Goal: Task Accomplishment & Management: Manage account settings

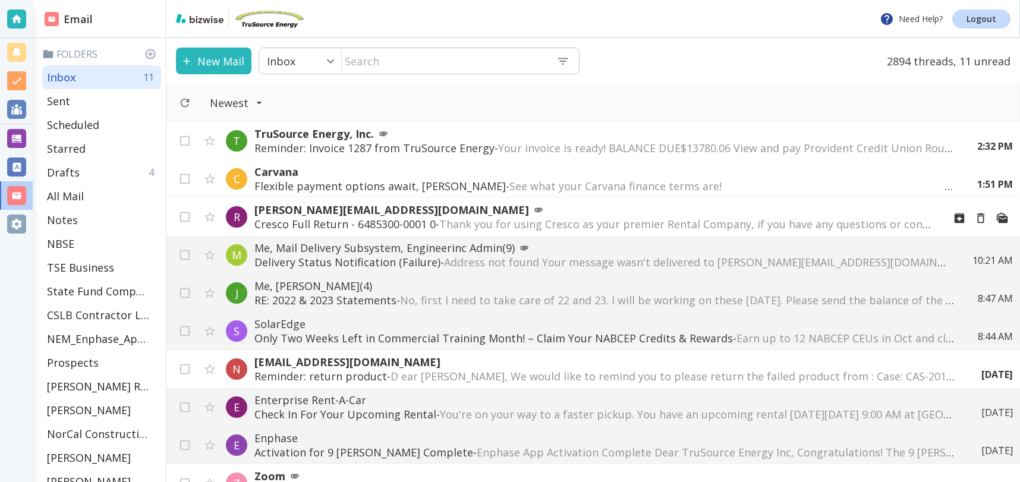
click at [578, 219] on span "Thank you for using Cresco as your premier Rental Company, if you have any ques…" at bounding box center [969, 224] width 1060 height 14
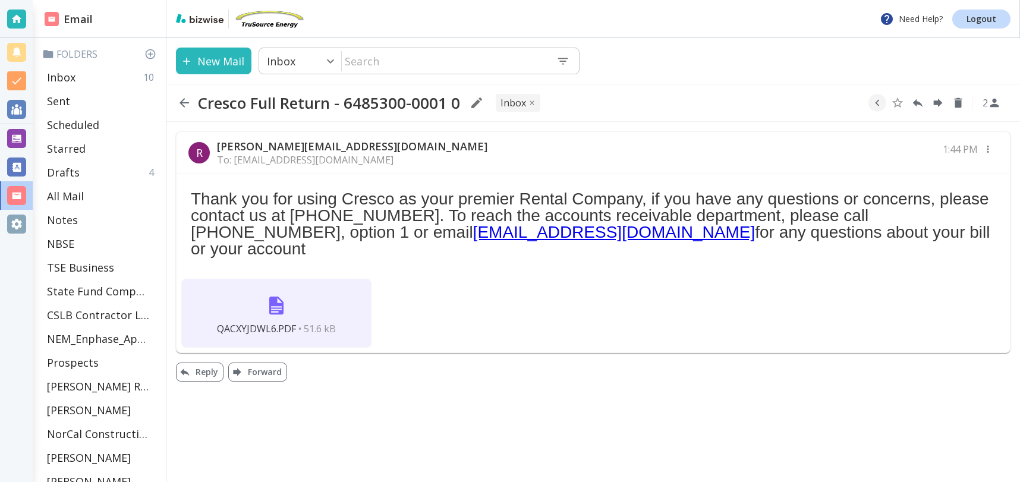
click at [275, 291] on img at bounding box center [276, 305] width 29 height 29
click at [880, 99] on icon "button" at bounding box center [877, 102] width 13 height 13
click at [836, 103] on icon "Move to Folder" at bounding box center [831, 103] width 11 height 9
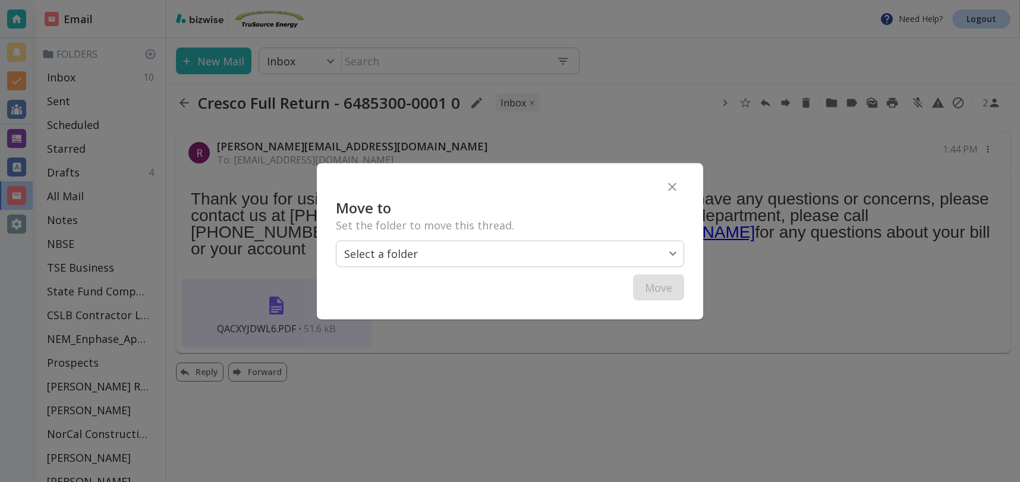
click at [557, 0] on body "Need Help? Logout Email Folders Inbox 10 Sent Scheduled Starred Drafts 4 All Ma…" at bounding box center [510, 0] width 1020 height 0
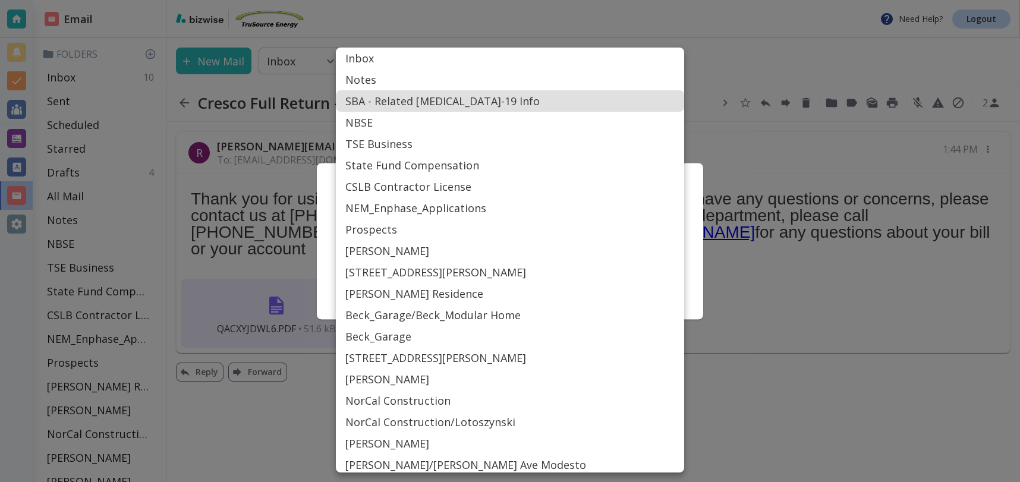
scroll to position [483, 0]
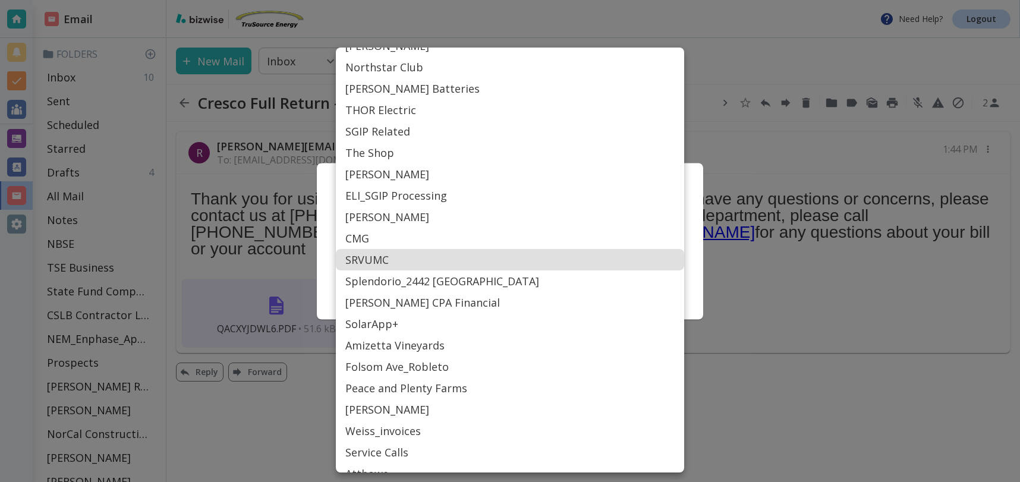
click at [434, 262] on li "SRVUMC" at bounding box center [510, 259] width 348 height 21
type input "Label_77"
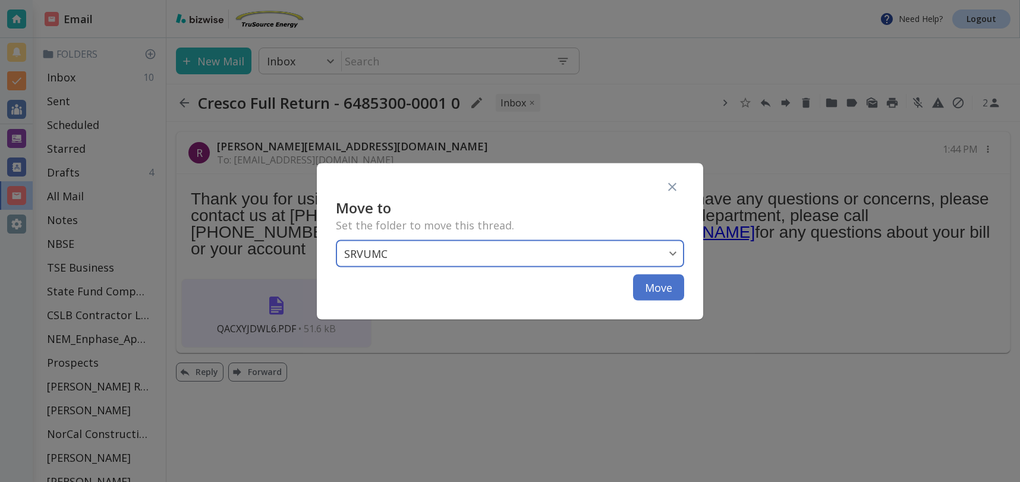
click at [668, 286] on button "Move" at bounding box center [658, 287] width 51 height 26
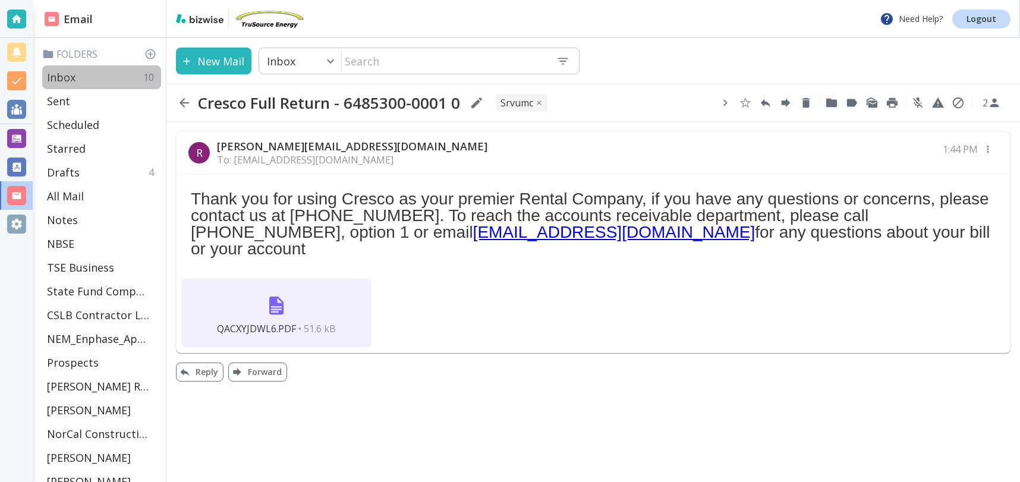
click at [71, 74] on p "Inbox" at bounding box center [61, 77] width 29 height 14
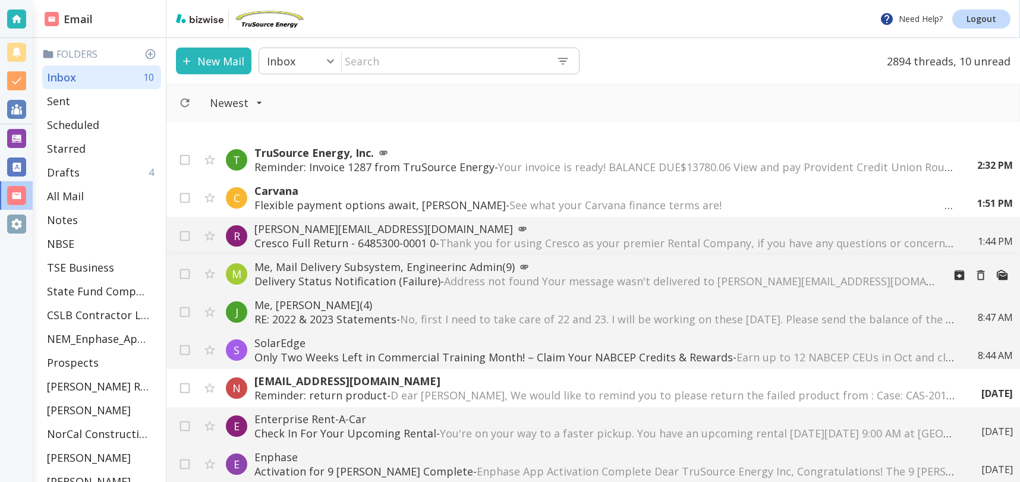
click at [466, 282] on span "Address not found Your message wasn't delivered to [PERSON_NAME][EMAIL_ADDRESS]…" at bounding box center [1040, 281] width 1192 height 14
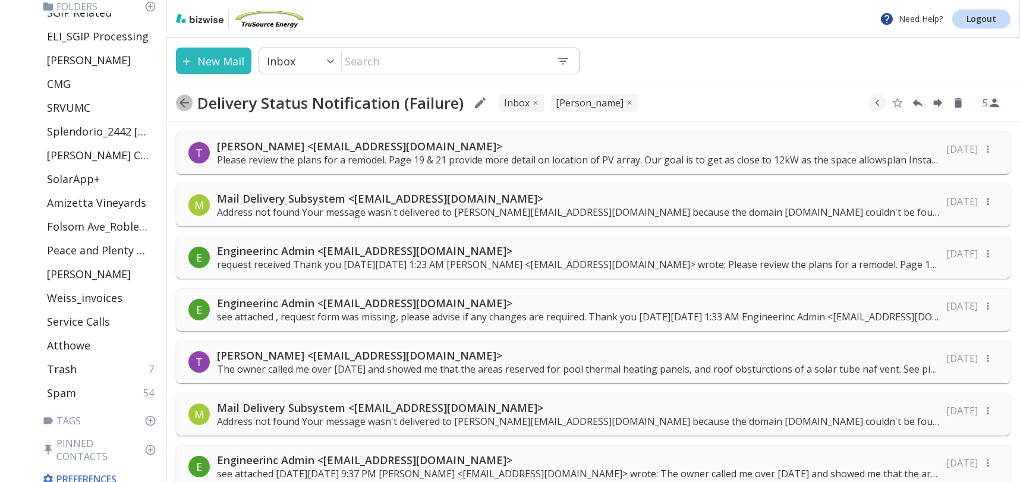
click at [181, 105] on icon "button" at bounding box center [184, 103] width 10 height 10
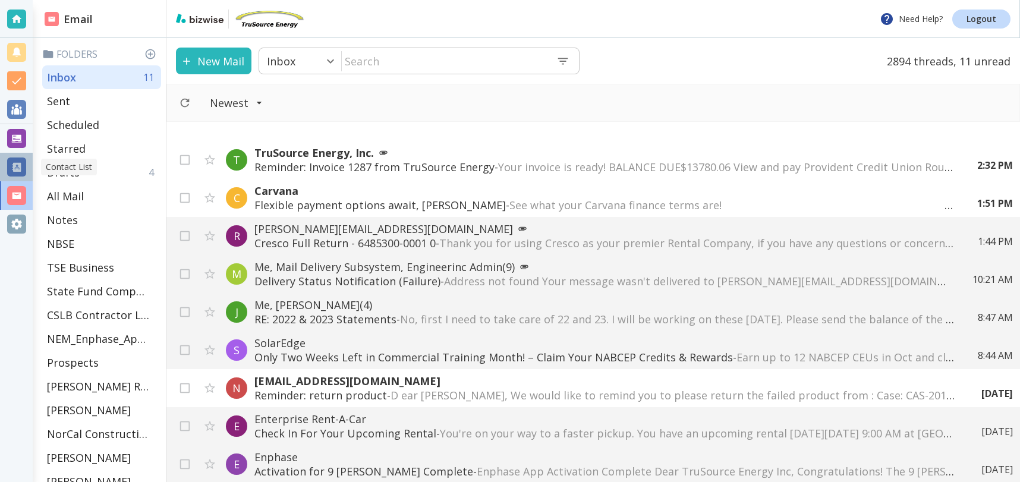
click at [19, 166] on div at bounding box center [16, 166] width 19 height 19
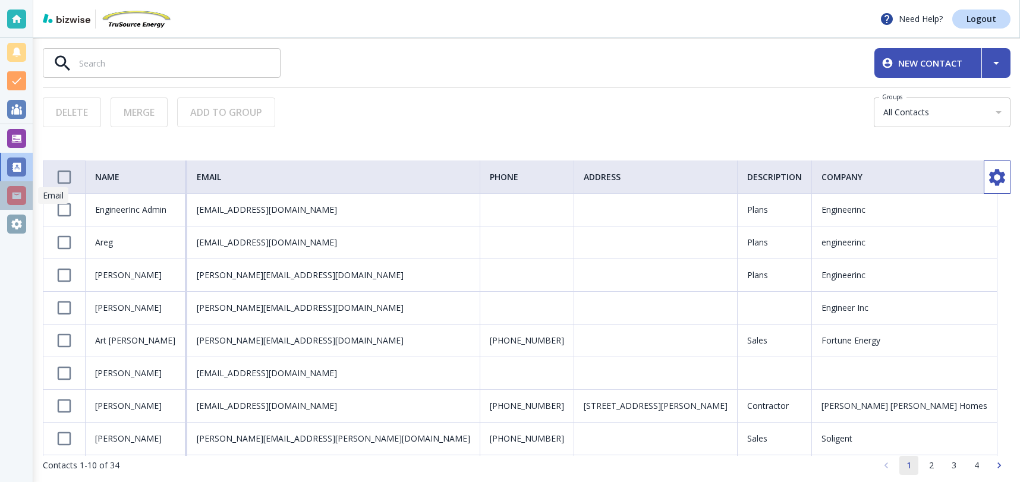
click at [14, 199] on div at bounding box center [16, 195] width 19 height 19
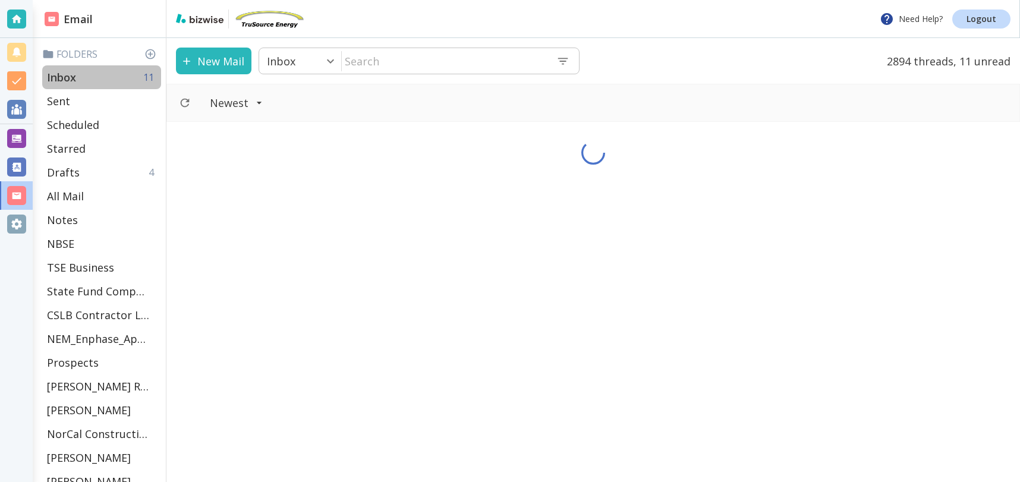
click at [95, 80] on div "Inbox 11" at bounding box center [101, 77] width 119 height 24
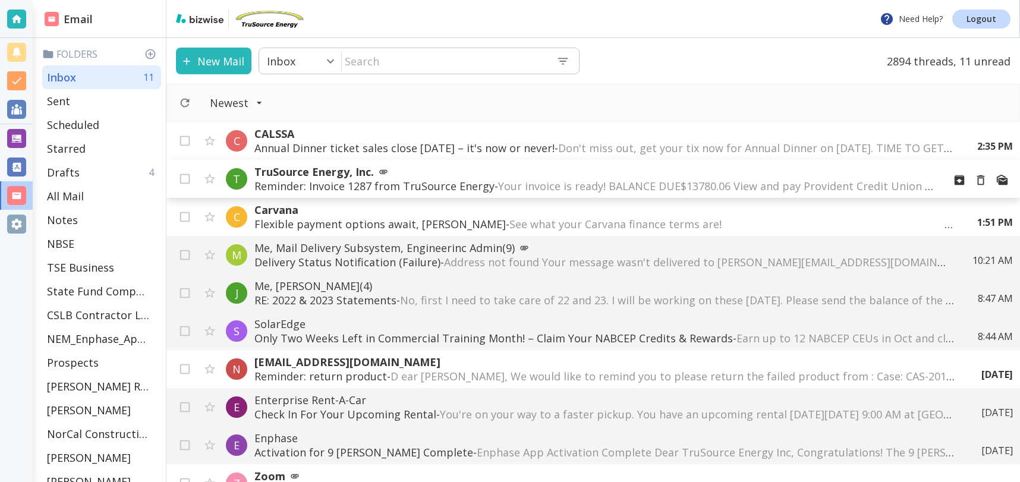
click at [367, 171] on p "TruSource Energy, Inc." at bounding box center [594, 172] width 680 height 14
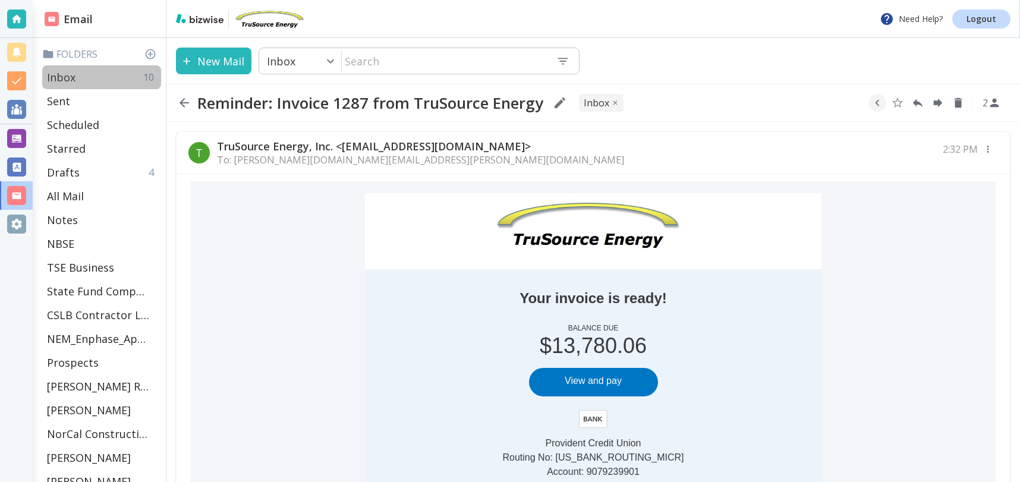
click at [62, 74] on p "Inbox" at bounding box center [61, 77] width 29 height 14
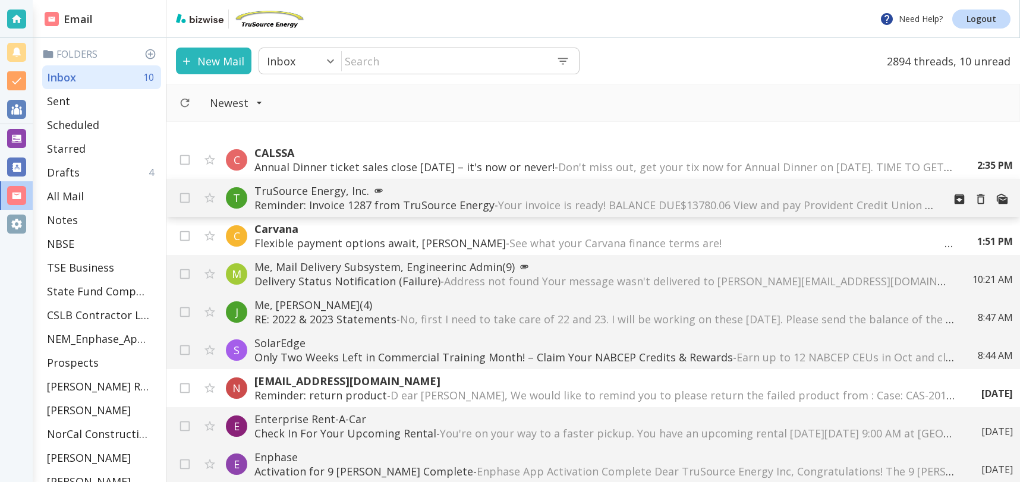
click at [464, 196] on p "TruSource Energy, Inc." at bounding box center [594, 191] width 680 height 14
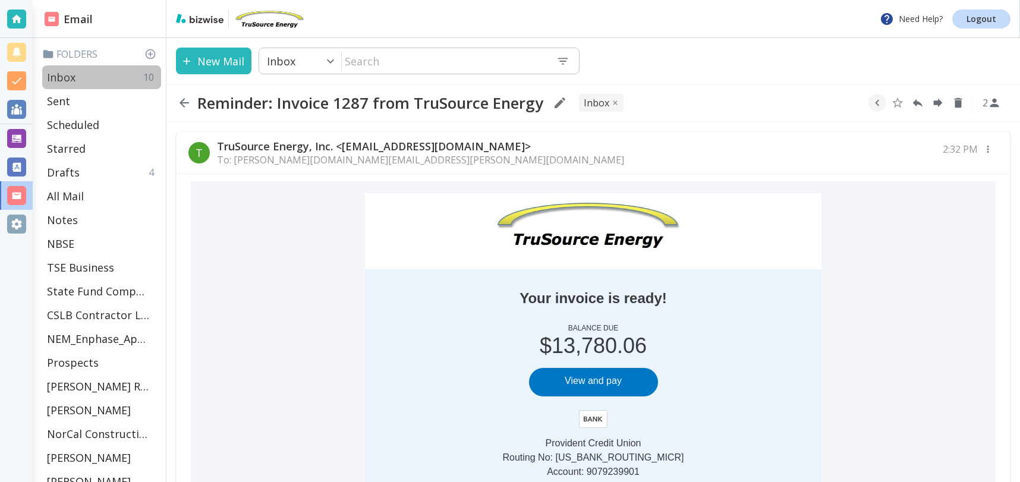
click at [59, 77] on p "Inbox" at bounding box center [61, 77] width 29 height 14
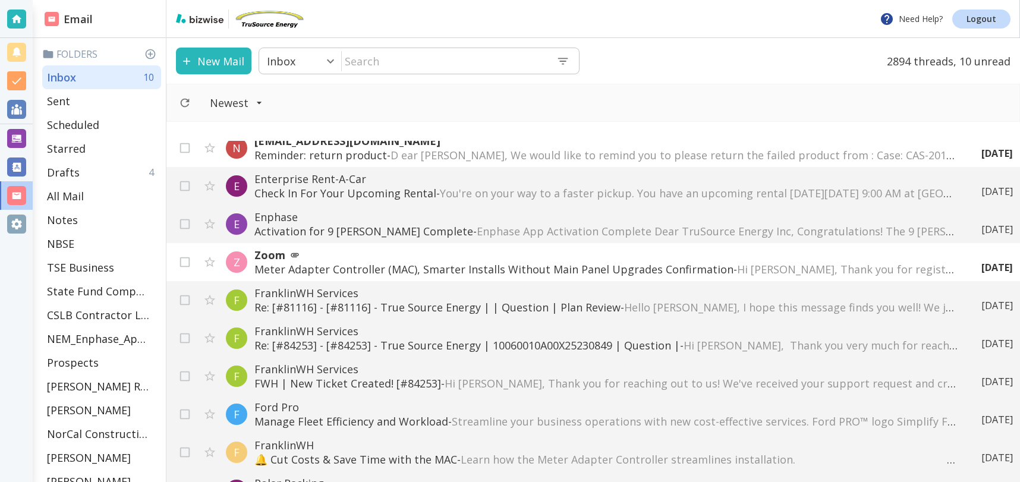
scroll to position [243, 0]
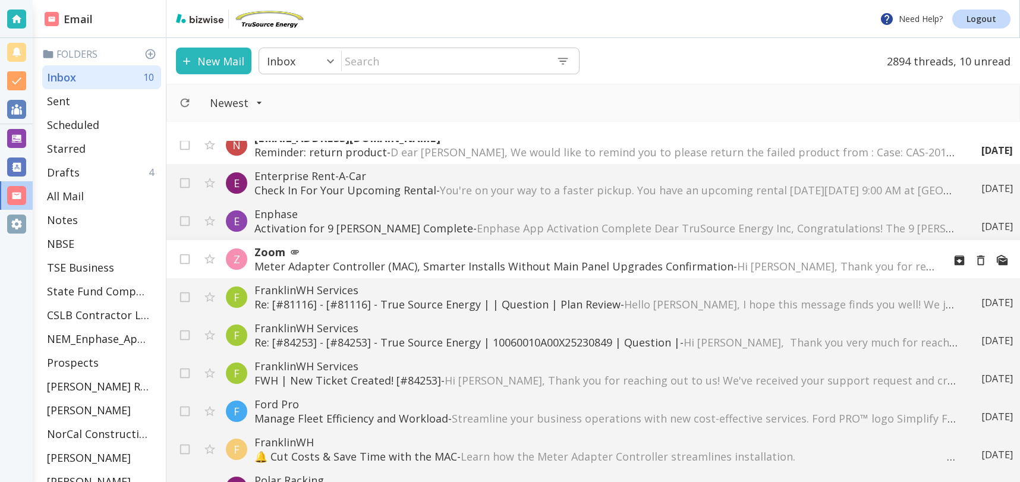
click at [610, 264] on p "Meter Adapter Controller (MAC), Smarter Installs Without Main Panel Upgrades Co…" at bounding box center [594, 266] width 680 height 14
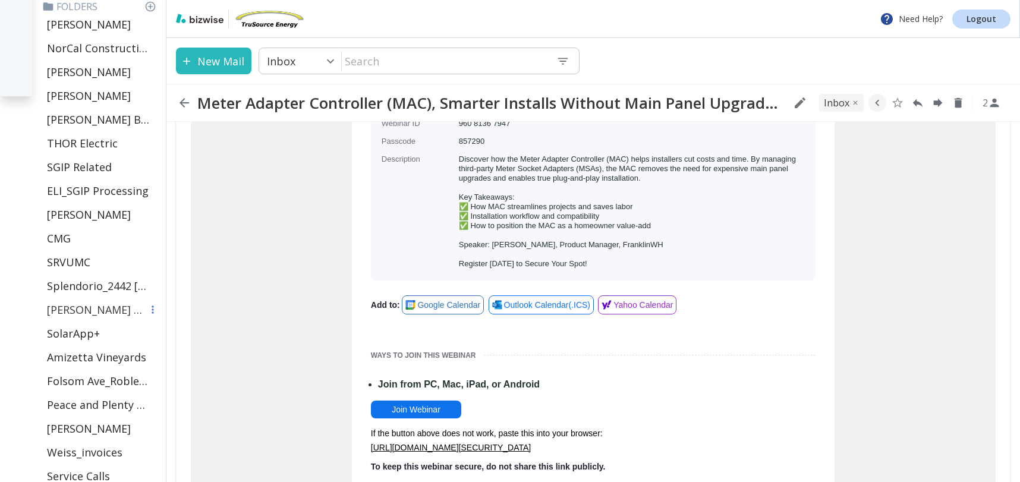
scroll to position [540, 0]
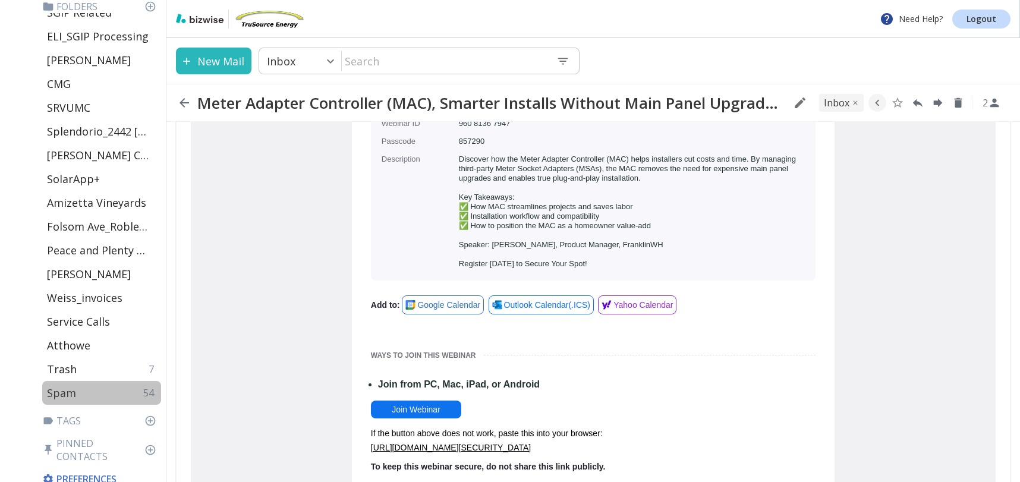
click at [64, 393] on p "Spam" at bounding box center [61, 393] width 29 height 14
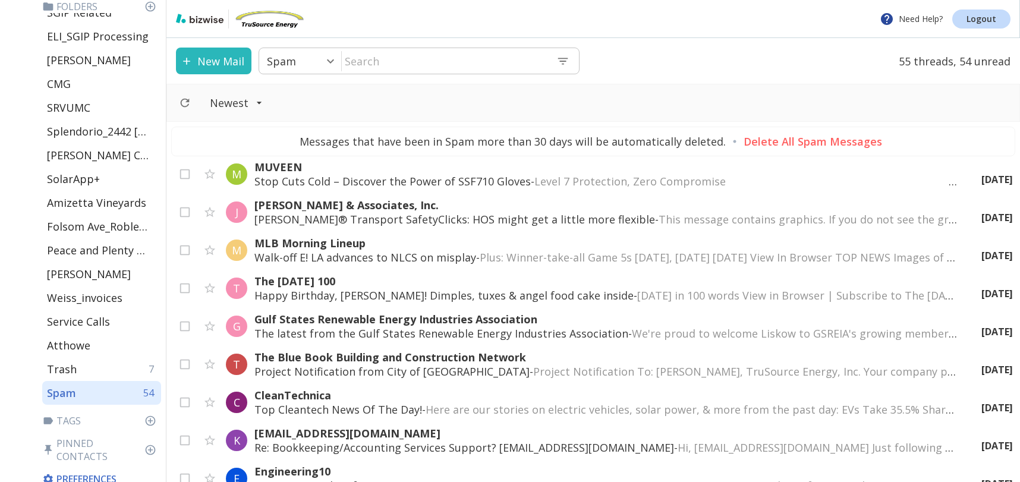
scroll to position [1771, 0]
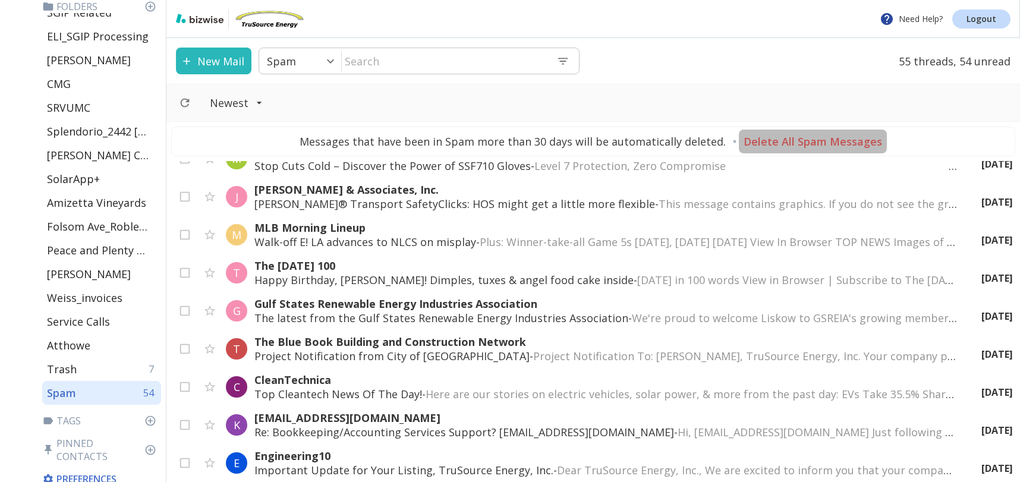
click at [825, 141] on p "Delete All Spam Messages" at bounding box center [813, 141] width 138 height 14
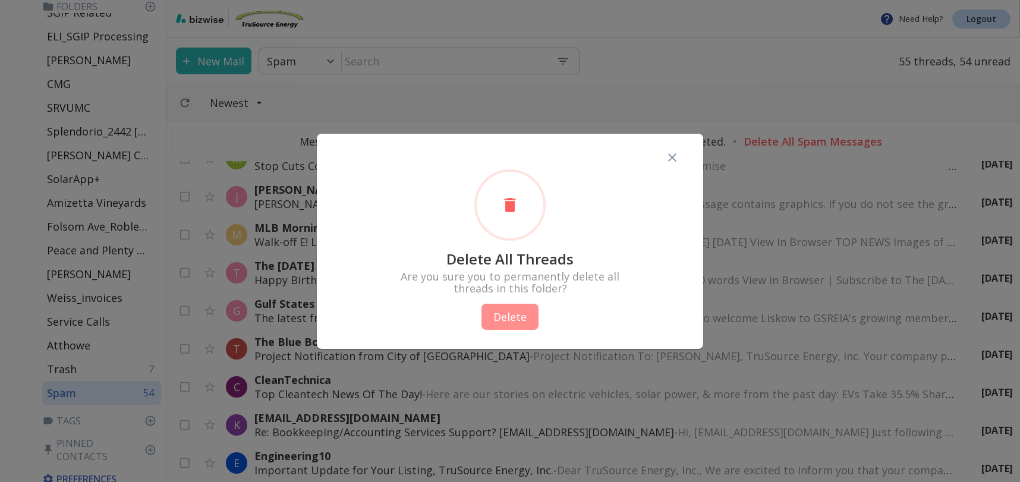
click at [518, 308] on button "Delete" at bounding box center [509, 317] width 57 height 26
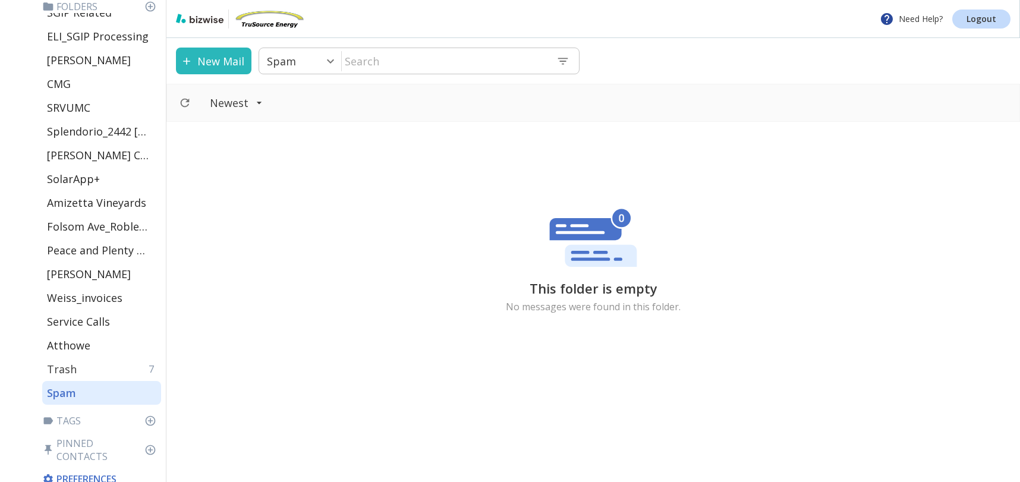
click at [70, 370] on p "Trash" at bounding box center [62, 369] width 30 height 14
type input "48"
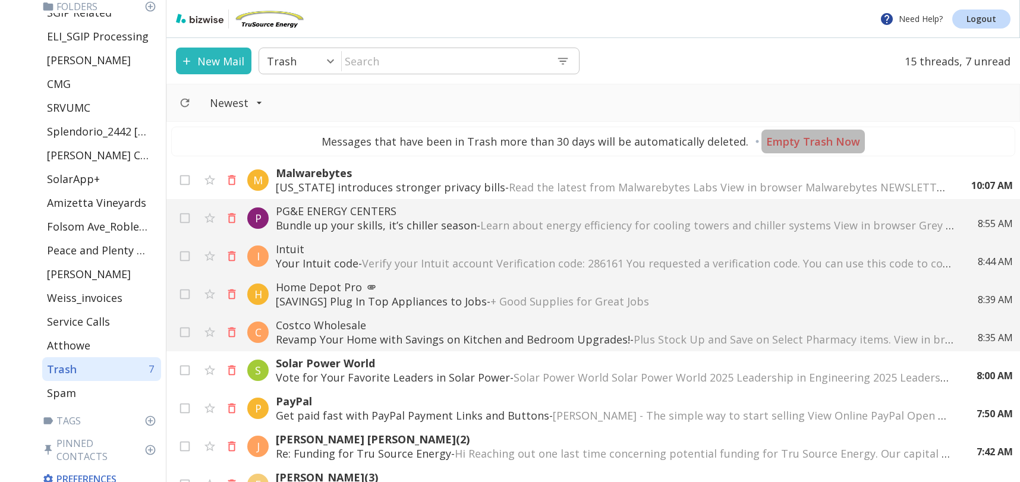
click at [815, 142] on p "Empty Trash Now" at bounding box center [813, 141] width 94 height 14
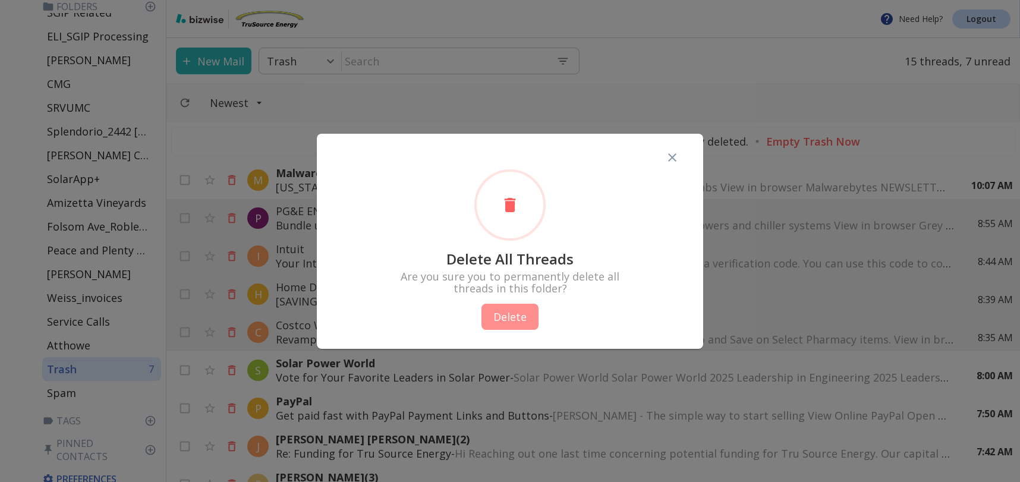
click at [506, 314] on button "Delete" at bounding box center [509, 317] width 57 height 26
